Goal: Task Accomplishment & Management: Use online tool/utility

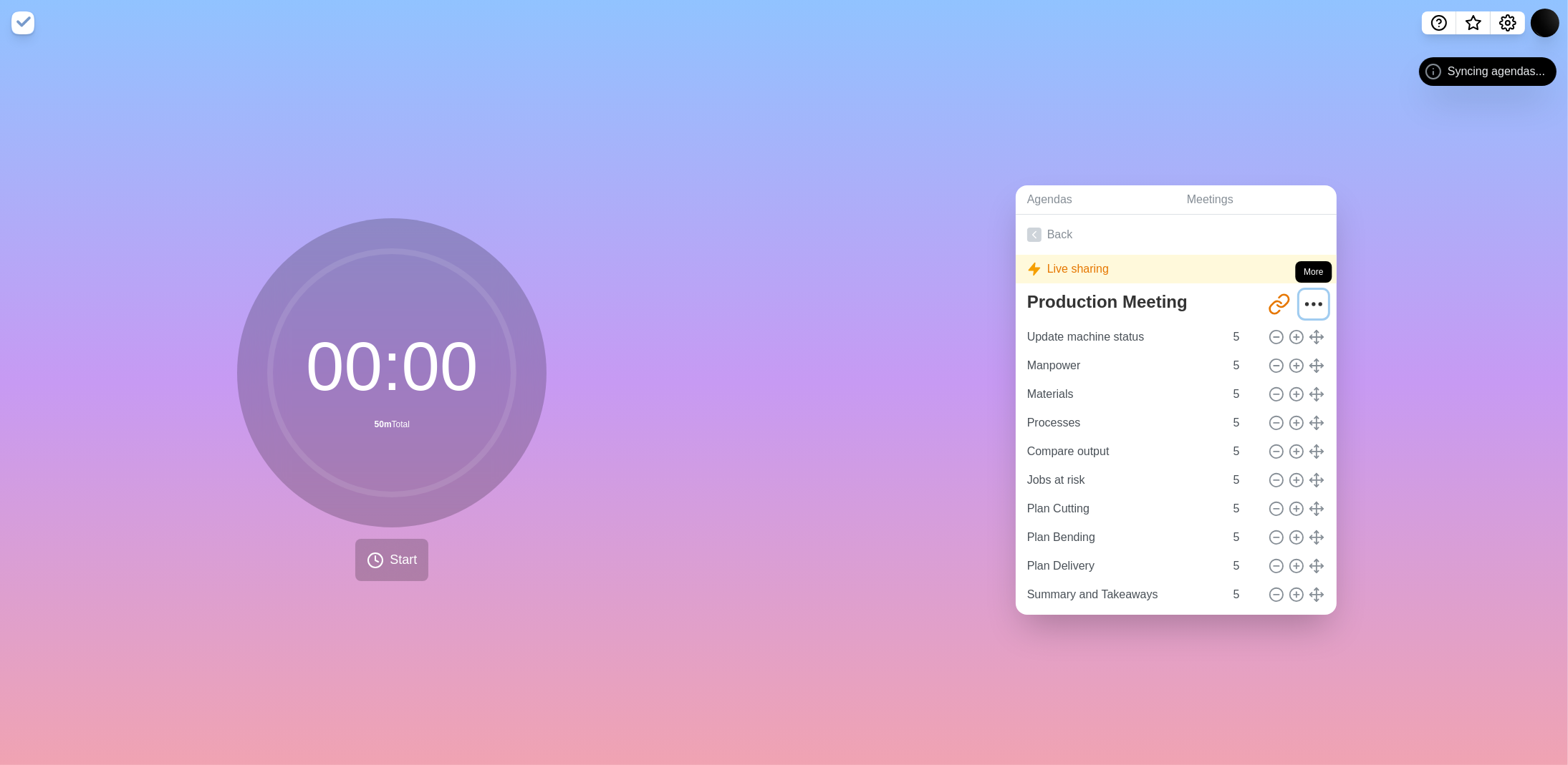
click at [1302, 296] on icon "More" at bounding box center [1313, 304] width 22 height 22
drag, startPoint x: 1430, startPoint y: 242, endPoint x: 1456, endPoint y: 204, distance: 46.0
click at [1432, 240] on div "Agendas Meetings Back Live sharing Production Meeting [URL][DOMAIN_NAME] Update…" at bounding box center [1176, 405] width 784 height 719
click at [1505, 16] on icon "Settings" at bounding box center [1507, 23] width 17 height 17
click at [1481, 22] on span "What’s new" at bounding box center [1473, 27] width 22 height 30
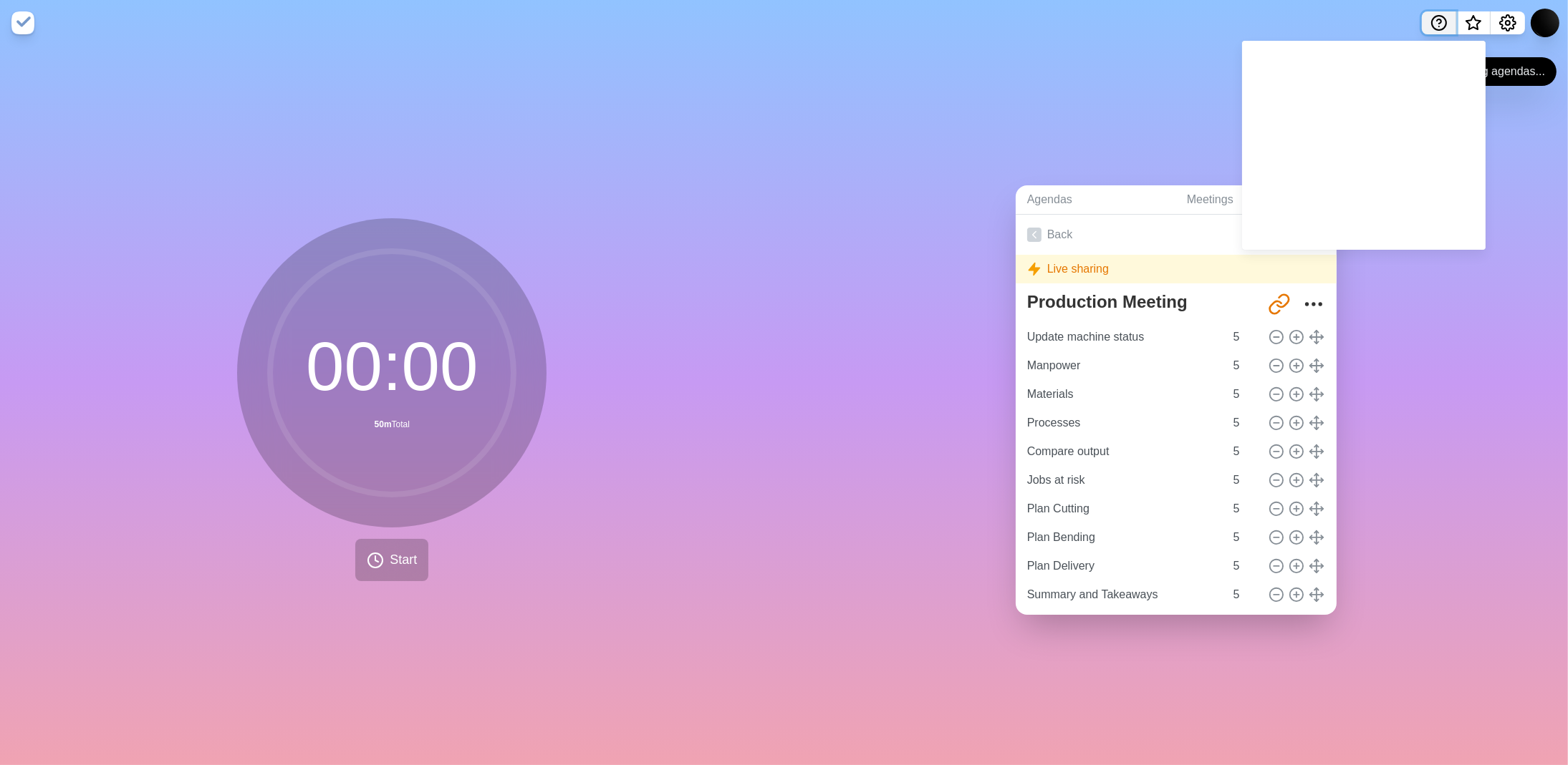
click at [1437, 19] on icon "Help" at bounding box center [1438, 21] width 4 height 4
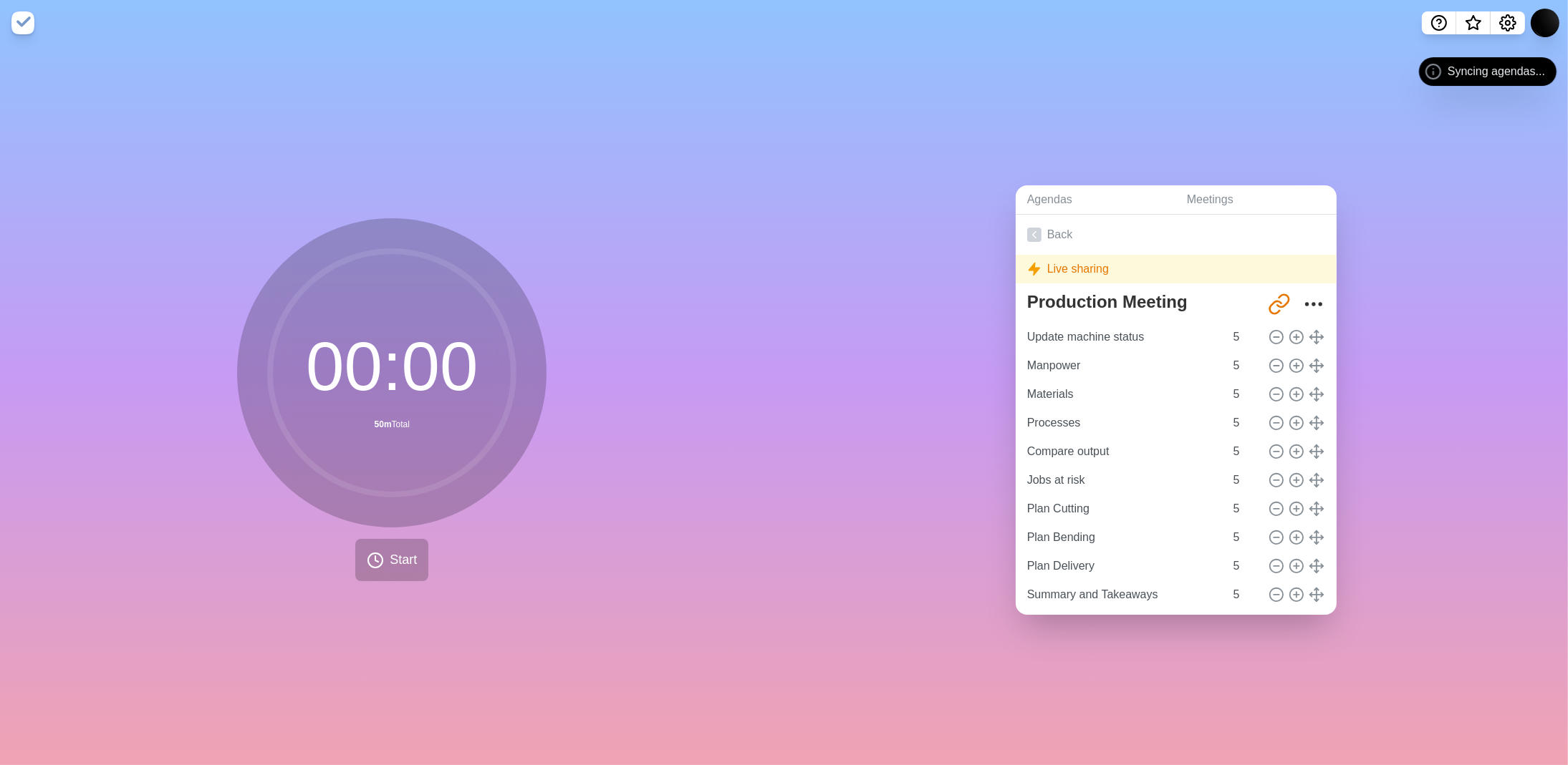
click at [1094, 52] on div "Agendas Meetings Back Live sharing Production Meeting [URL][DOMAIN_NAME] Update…" at bounding box center [1176, 405] width 784 height 719
click at [373, 563] on icon at bounding box center [375, 560] width 17 height 17
click at [398, 551] on span "Start" at bounding box center [402, 560] width 27 height 19
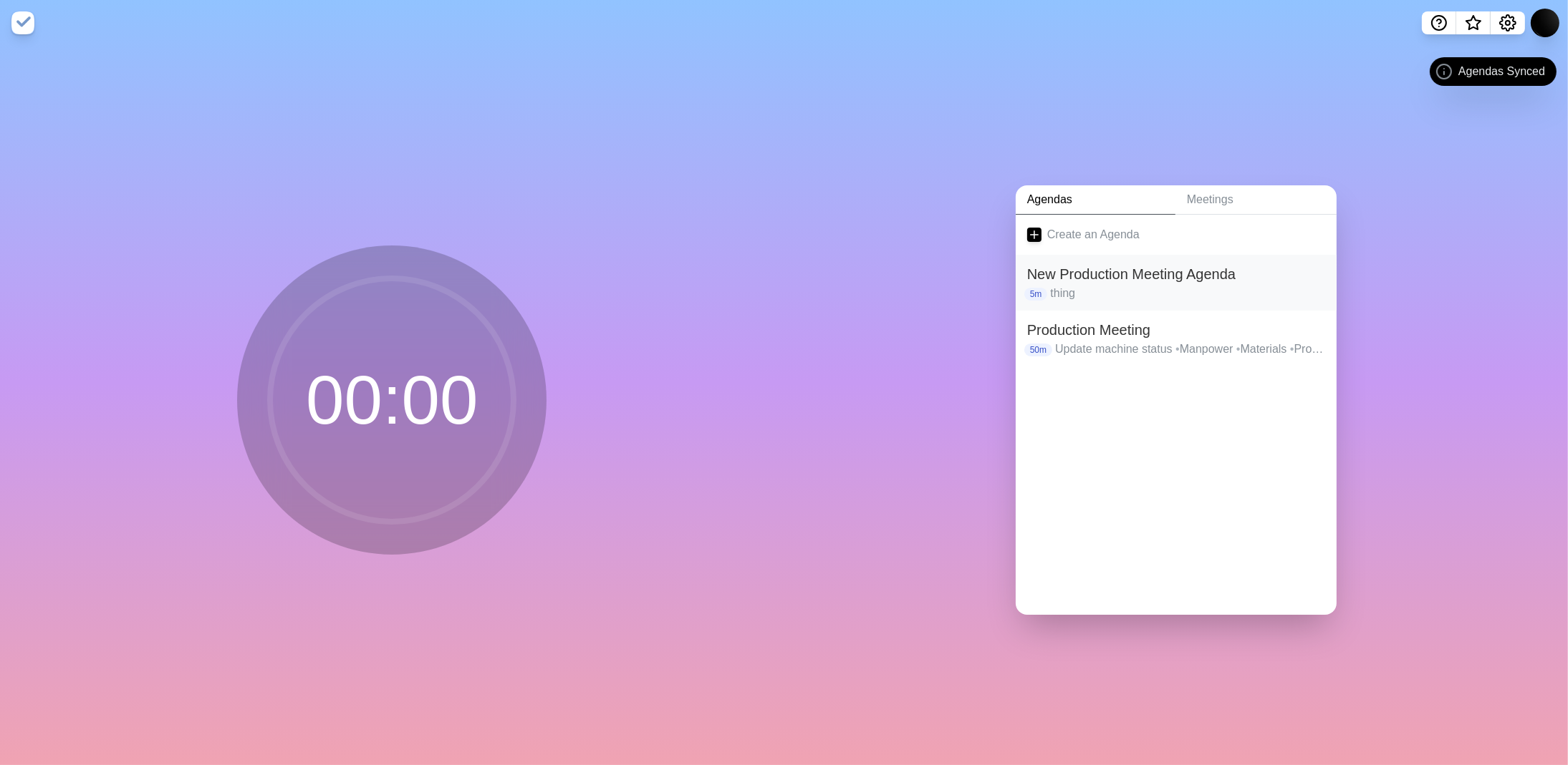
click at [1156, 264] on h2 "New Production Meeting Agenda" at bounding box center [1175, 274] width 298 height 22
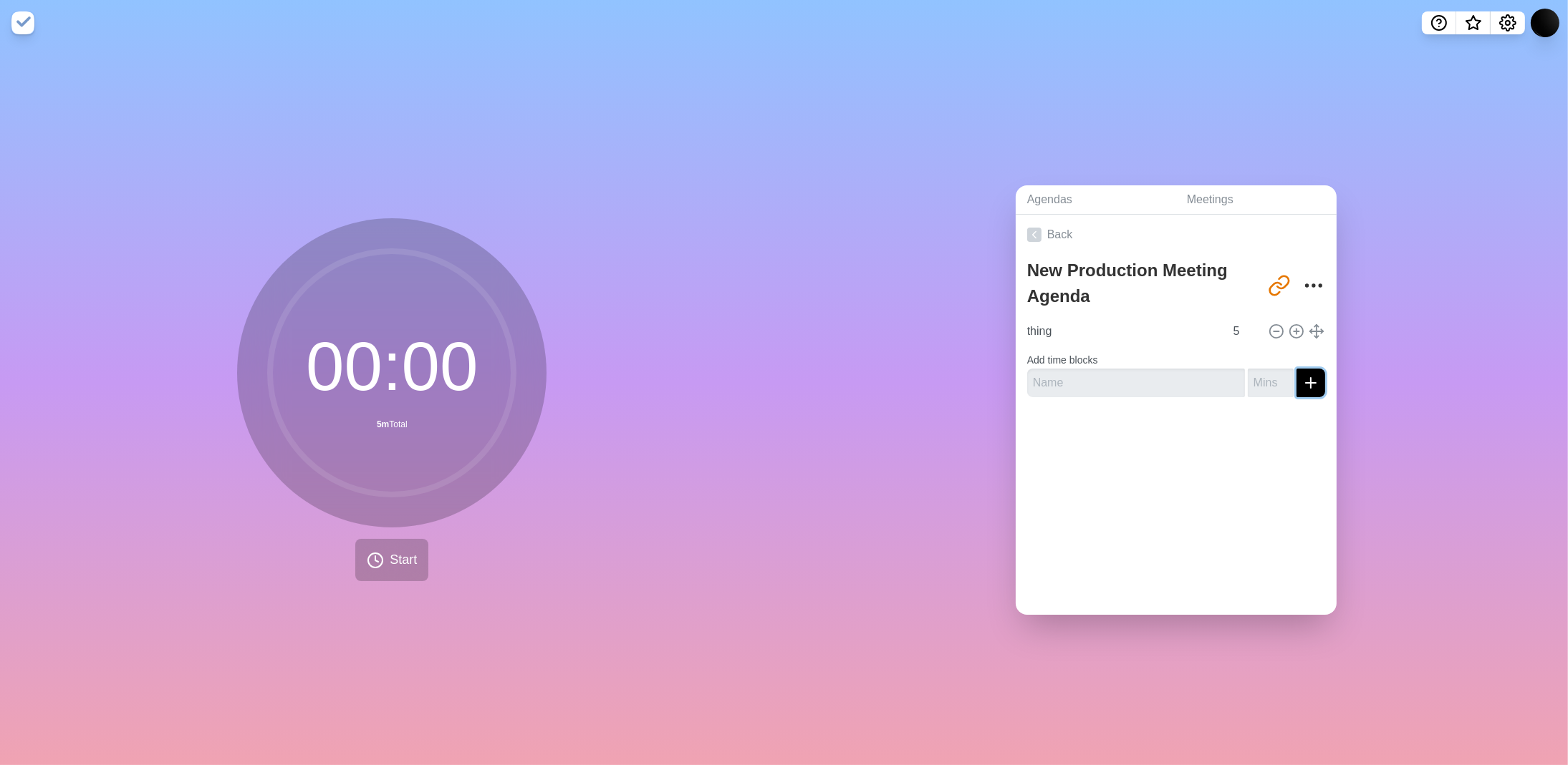
click at [1302, 378] on icon "submit" at bounding box center [1310, 383] width 17 height 17
click at [1146, 375] on input "text" at bounding box center [1136, 382] width 218 height 29
